Goal: Task Accomplishment & Management: Use online tool/utility

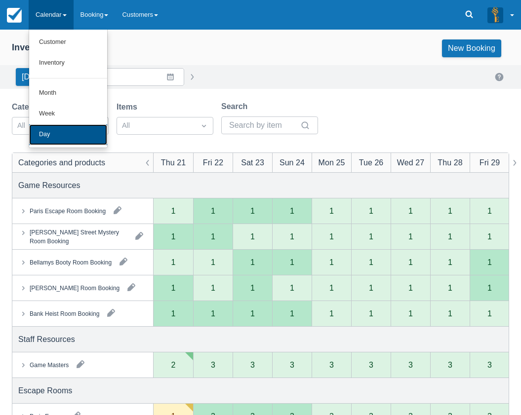
click at [53, 129] on link "Day" at bounding box center [68, 134] width 78 height 21
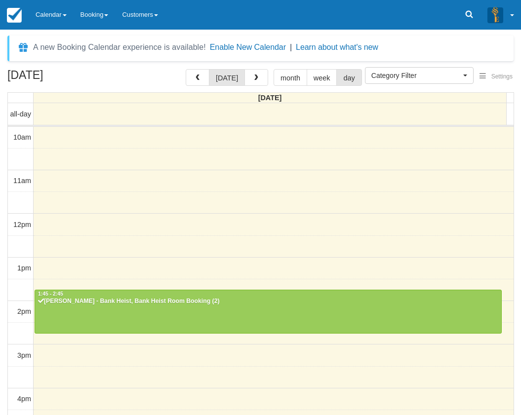
select select
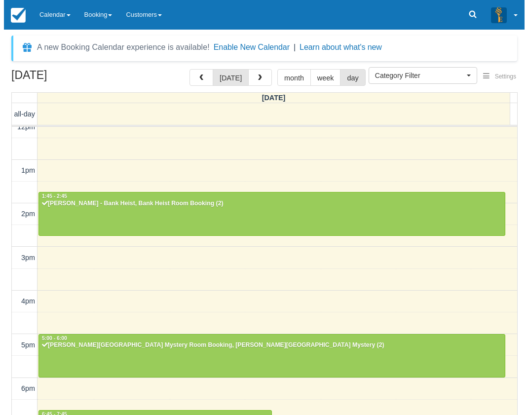
scroll to position [80, 0]
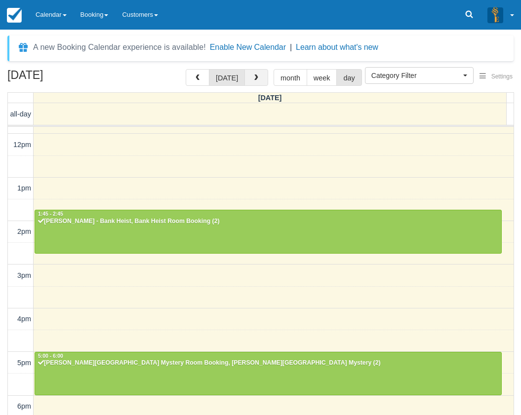
click at [253, 77] on span "button" at bounding box center [256, 78] width 7 height 7
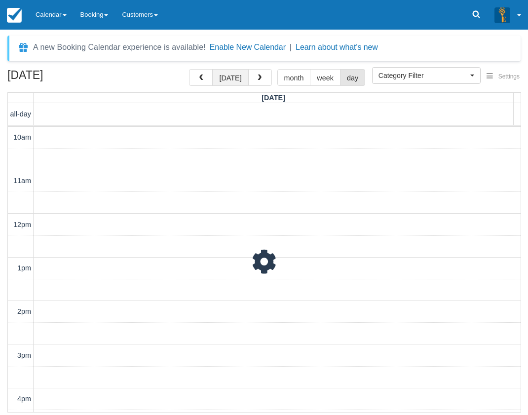
scroll to position [260, 0]
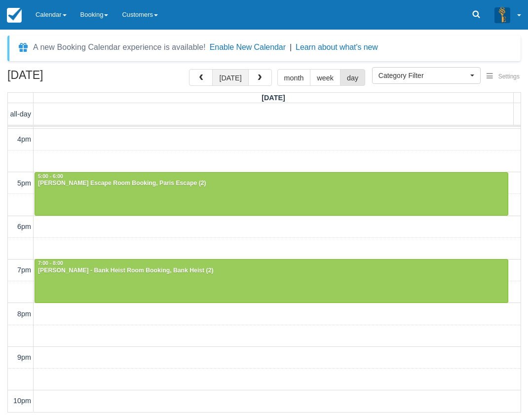
click at [231, 77] on button "today" at bounding box center [230, 77] width 36 height 17
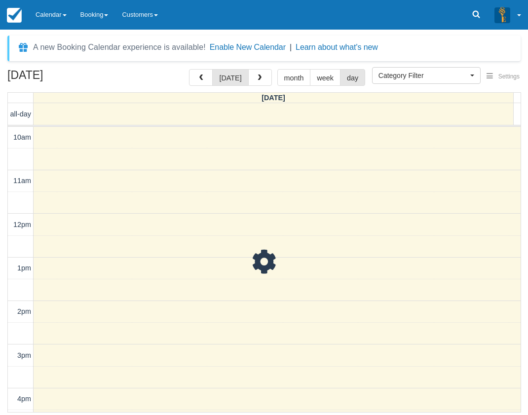
scroll to position [260, 0]
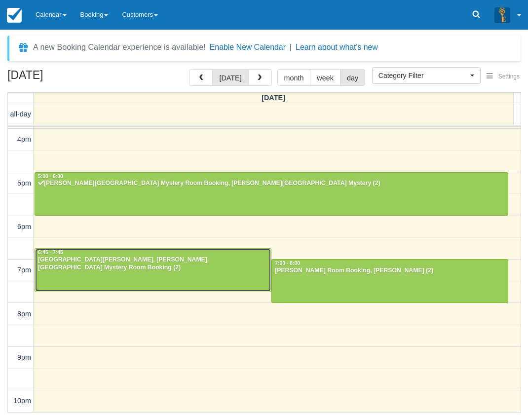
click at [176, 278] on div at bounding box center [153, 270] width 236 height 42
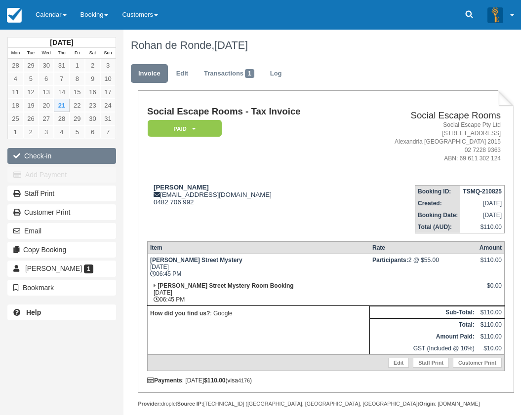
click at [83, 156] on button "Check-in" at bounding box center [61, 156] width 109 height 16
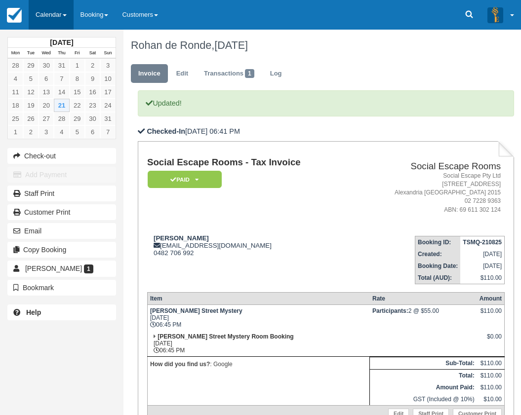
click at [53, 11] on link "Calendar" at bounding box center [51, 15] width 45 height 30
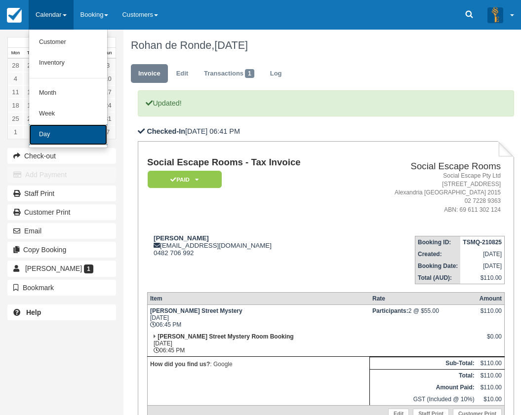
click at [64, 131] on link "Day" at bounding box center [68, 134] width 78 height 21
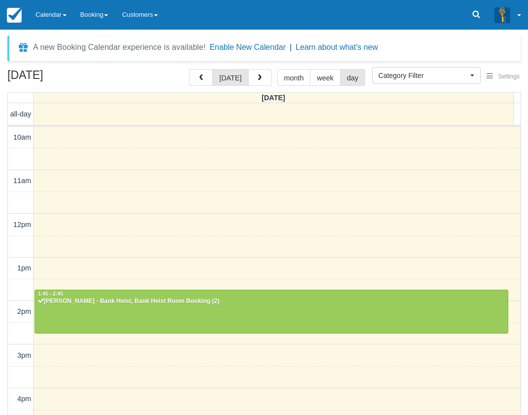
select select
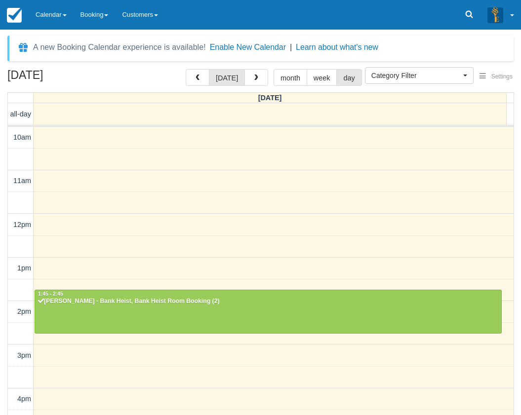
scroll to position [228, 0]
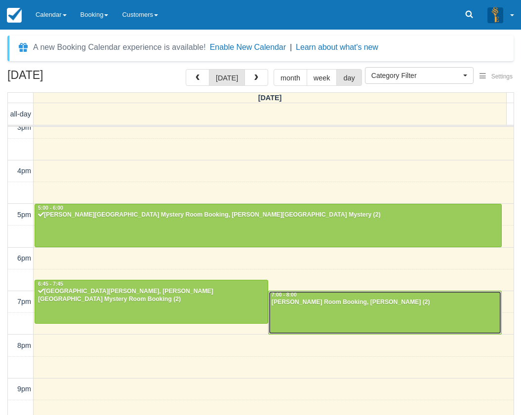
click at [363, 302] on div "Annabelle Koinis - Ransom Room Booking, Ransom (2)" at bounding box center [384, 302] width 227 height 8
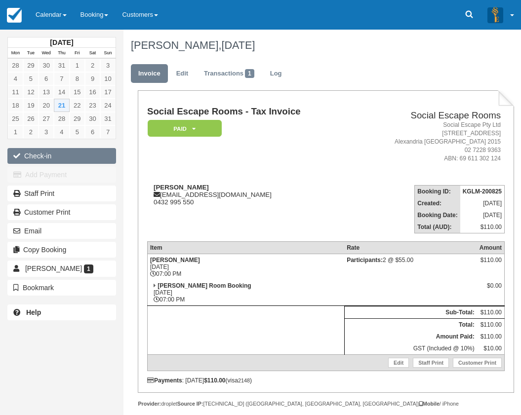
click at [87, 155] on button "Check-in" at bounding box center [61, 156] width 109 height 16
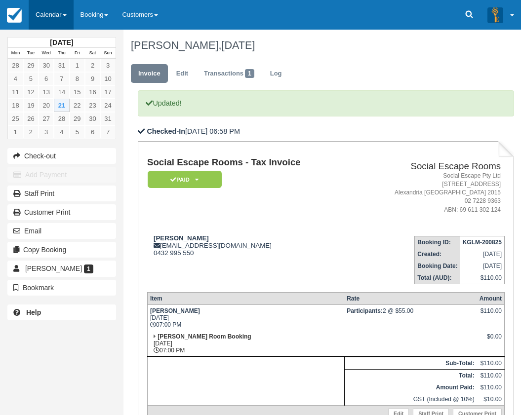
click at [57, 16] on link "Calendar" at bounding box center [51, 15] width 45 height 30
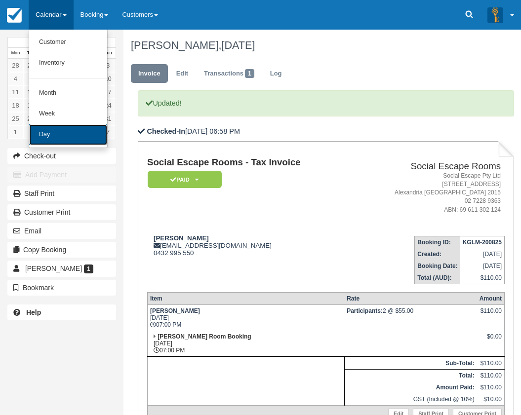
click at [64, 134] on link "Day" at bounding box center [68, 134] width 78 height 21
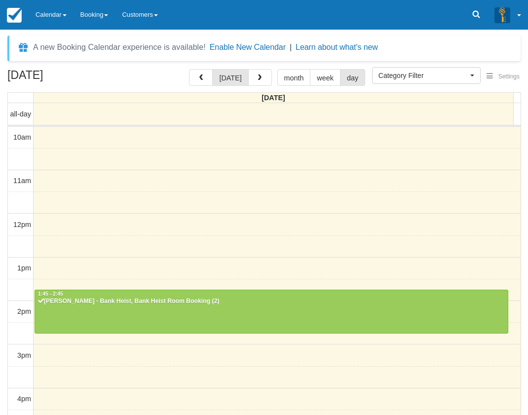
select select
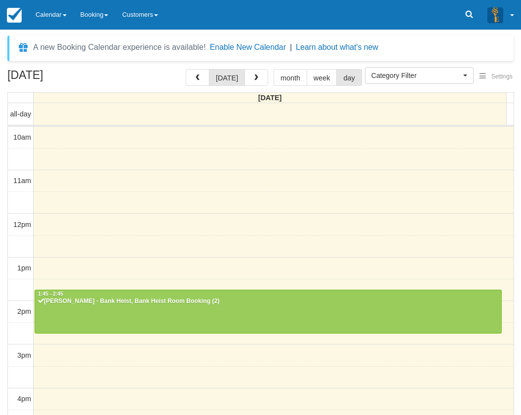
scroll to position [228, 0]
